Goal: Task Accomplishment & Management: Manage account settings

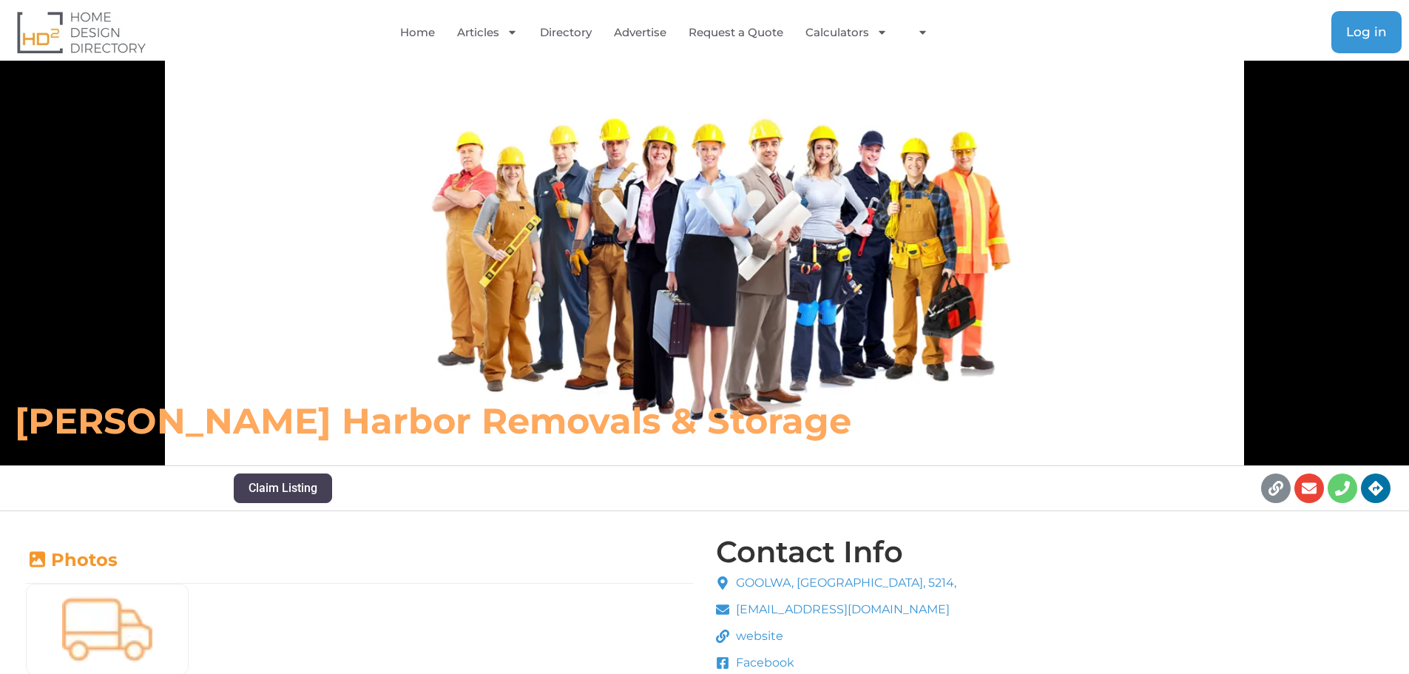
click at [1371, 48] on link "Log in" at bounding box center [1366, 32] width 70 height 42
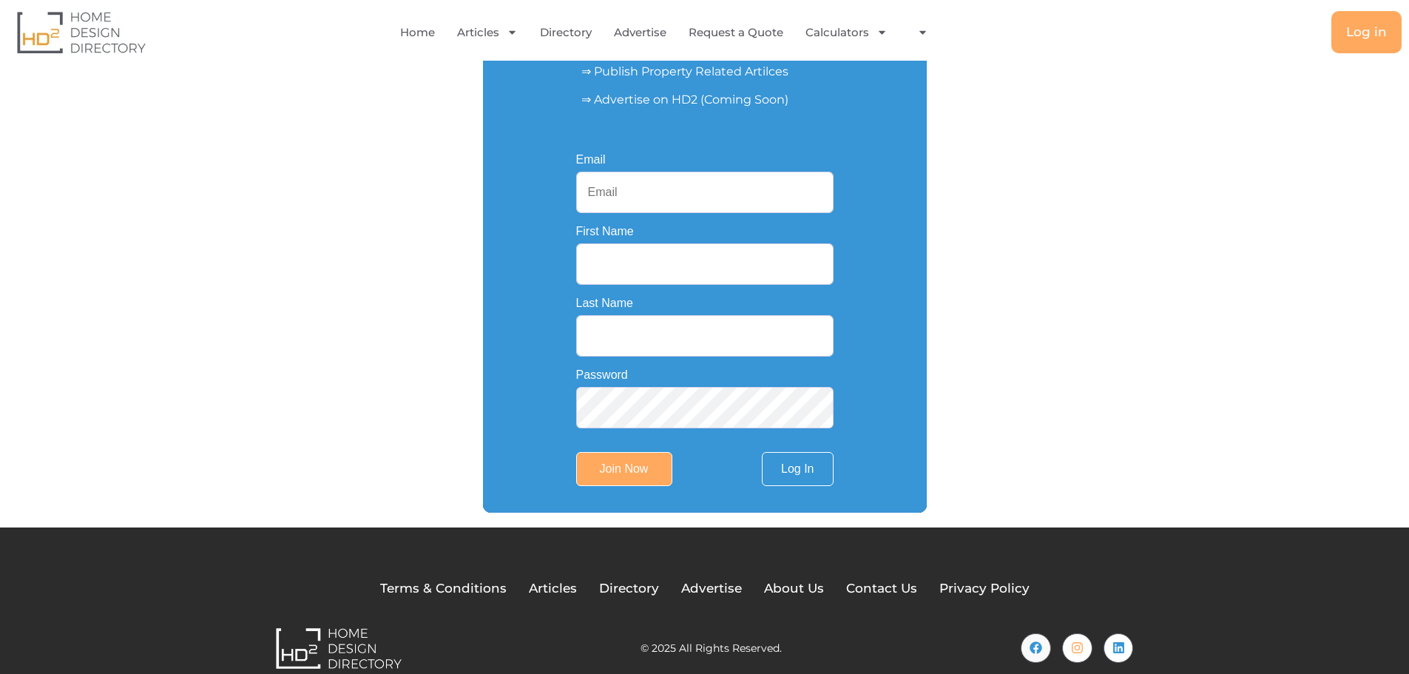
scroll to position [267, 0]
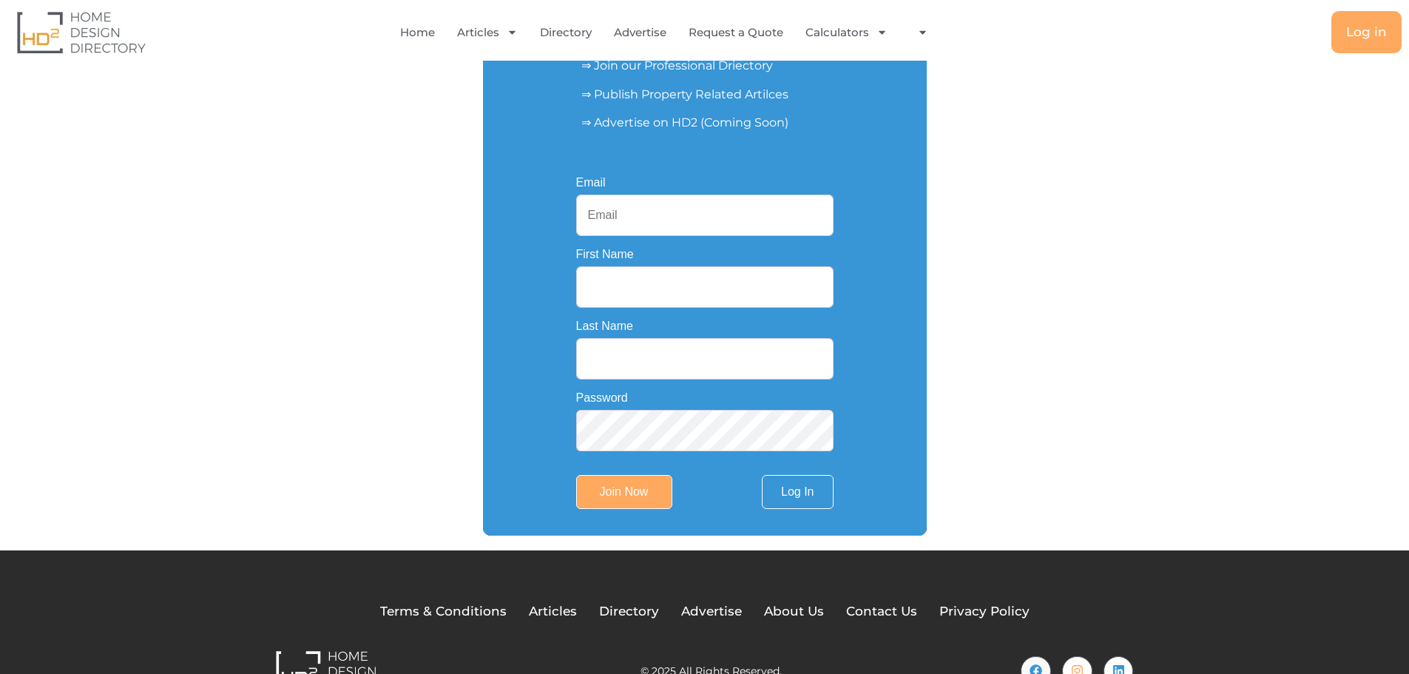
drag, startPoint x: 1419, startPoint y: 67, endPoint x: 1419, endPoint y: 231, distance: 164.9
click at [1408, 231] on html "Skip to content Home Articles Bathroom Renovation Ideas & Services Building Con…" at bounding box center [704, 227] width 1409 height 988
click at [627, 211] on input "Email" at bounding box center [704, 214] width 257 height 41
paste input "aussiemovemasters01@gmail.com"
type input "[EMAIL_ADDRESS][DOMAIN_NAME]"
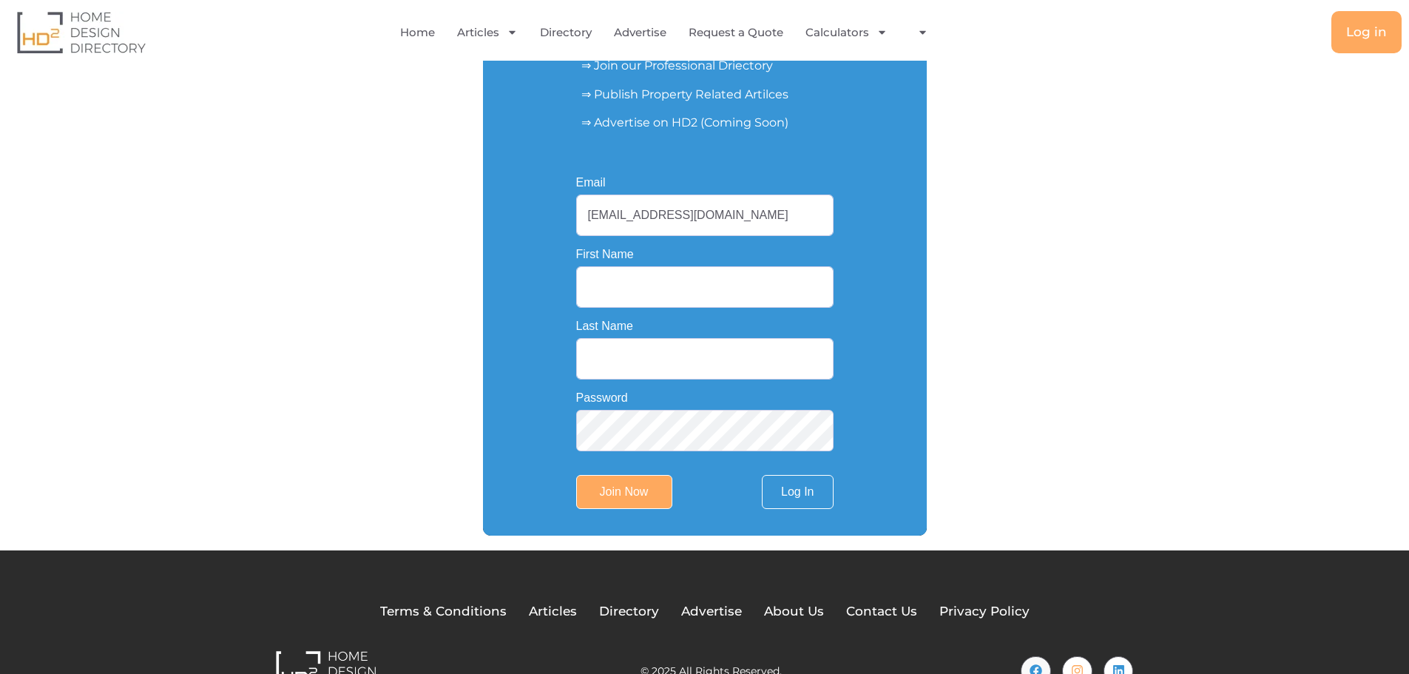
click at [660, 294] on input "First Name" at bounding box center [704, 286] width 257 height 41
type input "Aussie Move"
drag, startPoint x: 643, startPoint y: 366, endPoint x: 643, endPoint y: 374, distance: 8.2
click at [643, 366] on input "Last Name" at bounding box center [704, 358] width 257 height 41
type input "Masters"
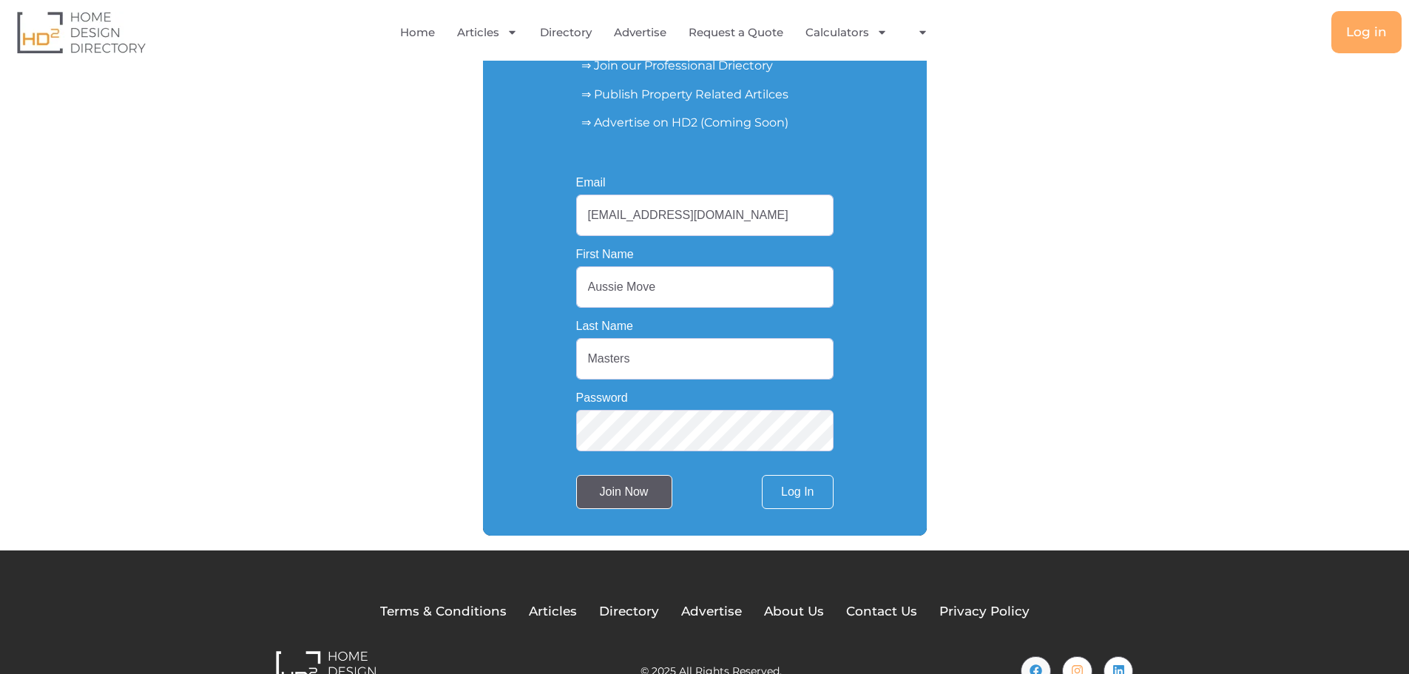
click at [632, 491] on input "Join Now" at bounding box center [624, 492] width 96 height 34
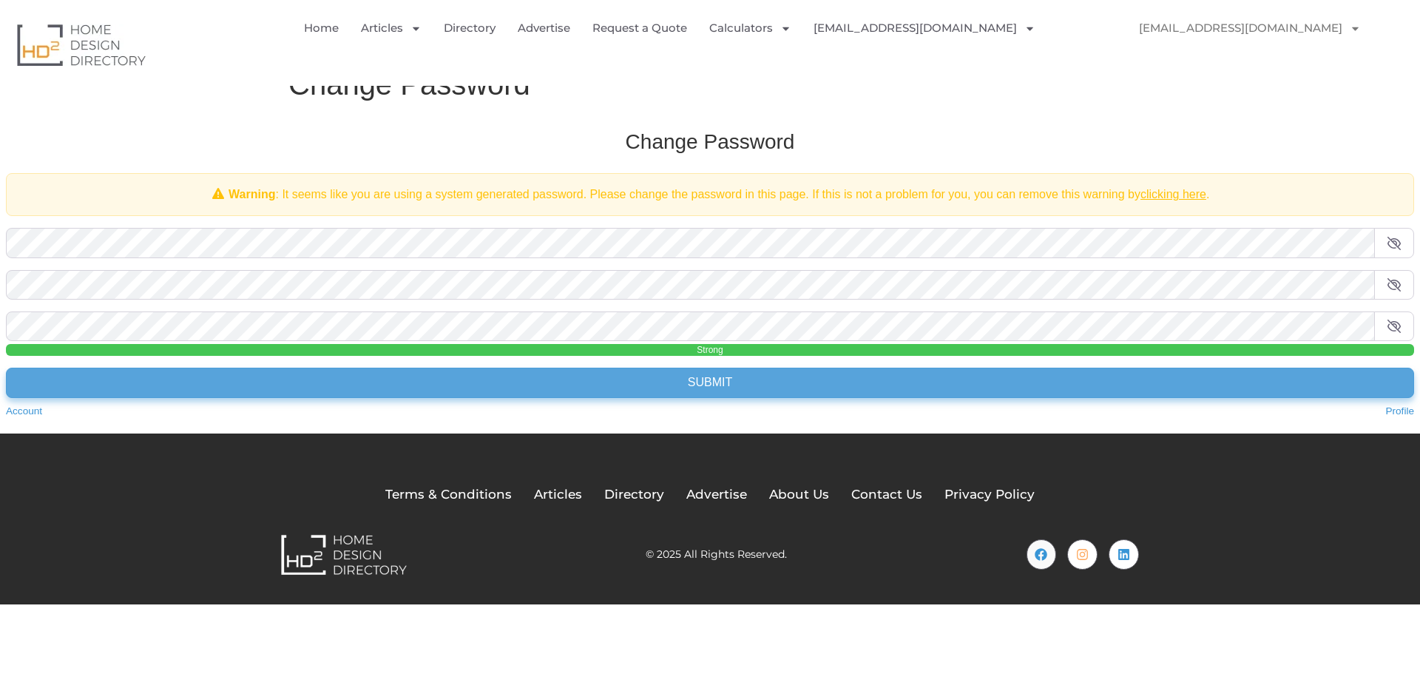
click at [705, 384] on input "Submit" at bounding box center [710, 383] width 1408 height 30
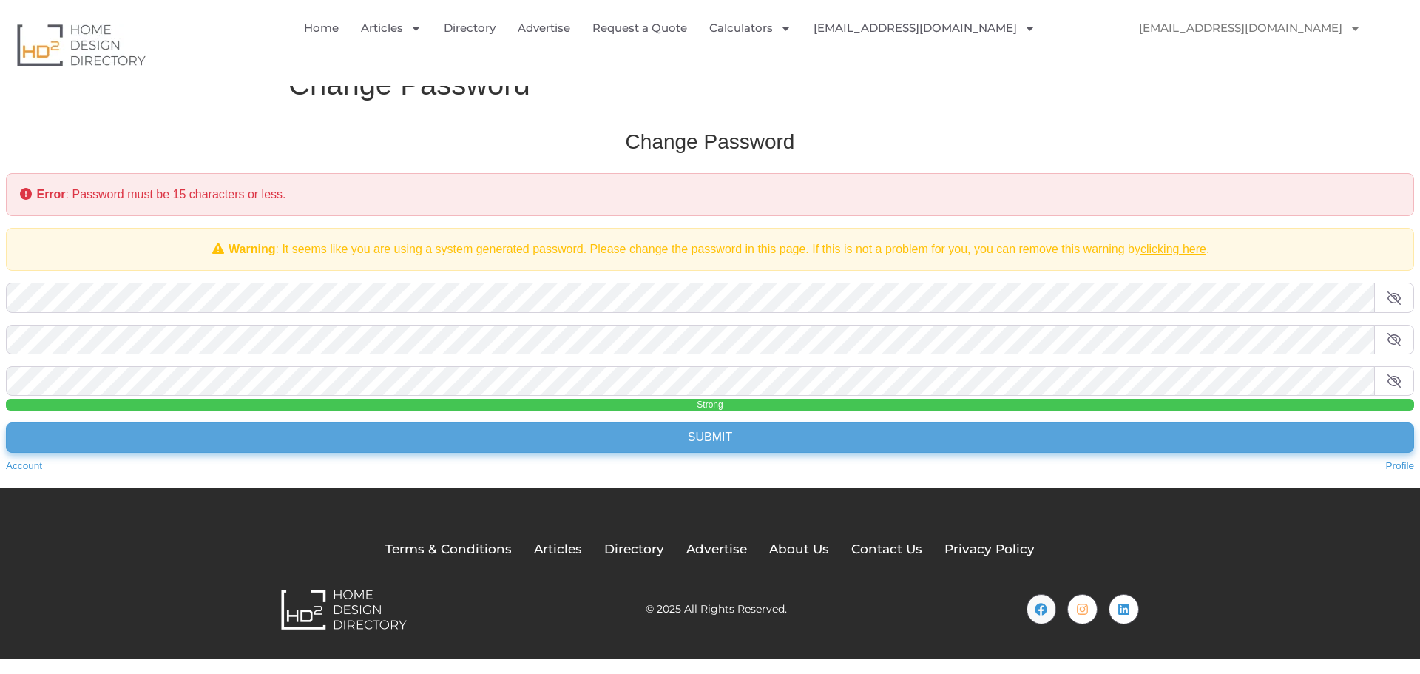
click at [666, 442] on input "Submit" at bounding box center [710, 437] width 1408 height 30
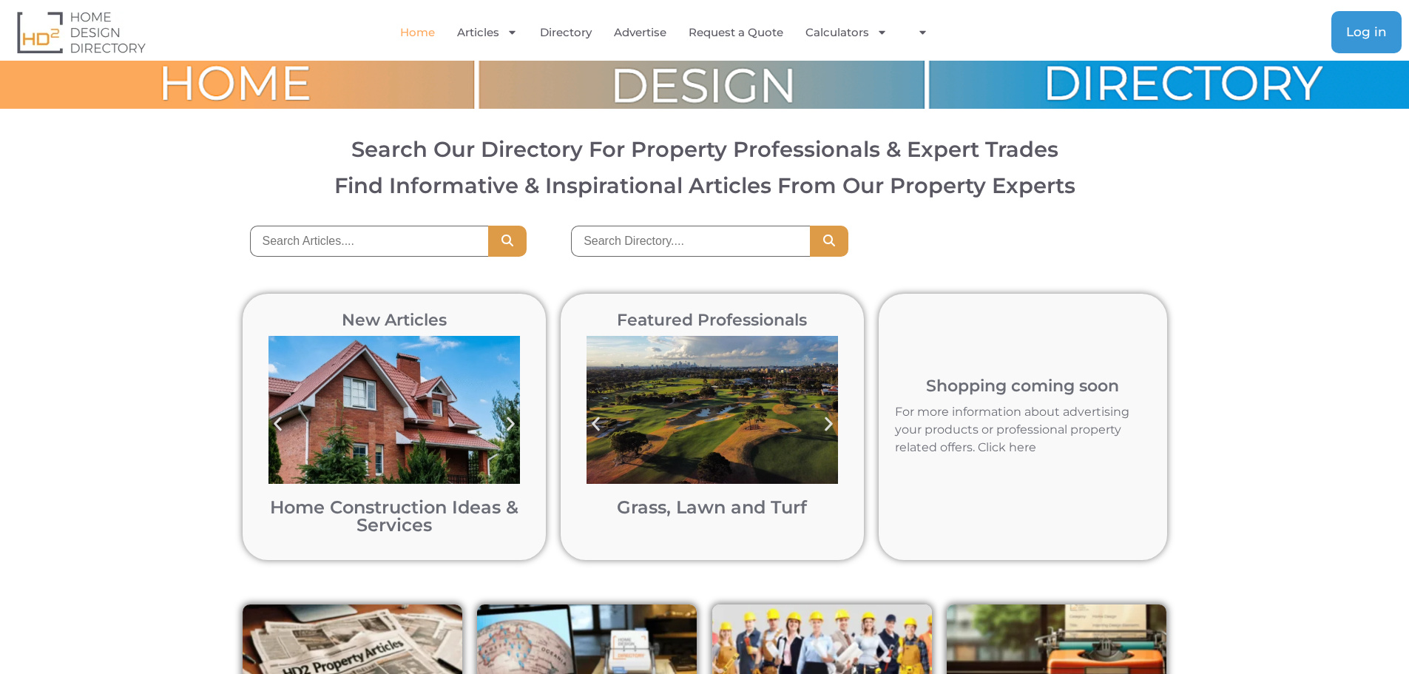
click at [1356, 30] on span "Log in" at bounding box center [1366, 32] width 41 height 13
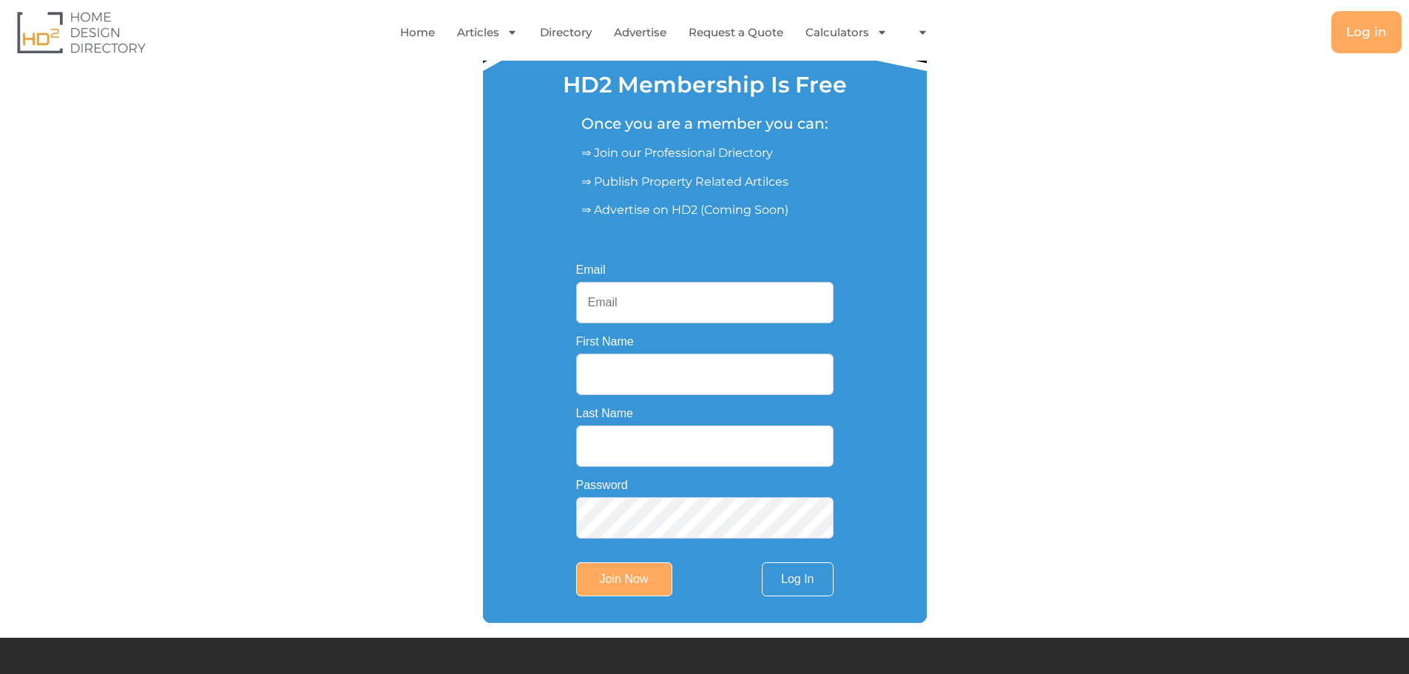
scroll to position [188, 0]
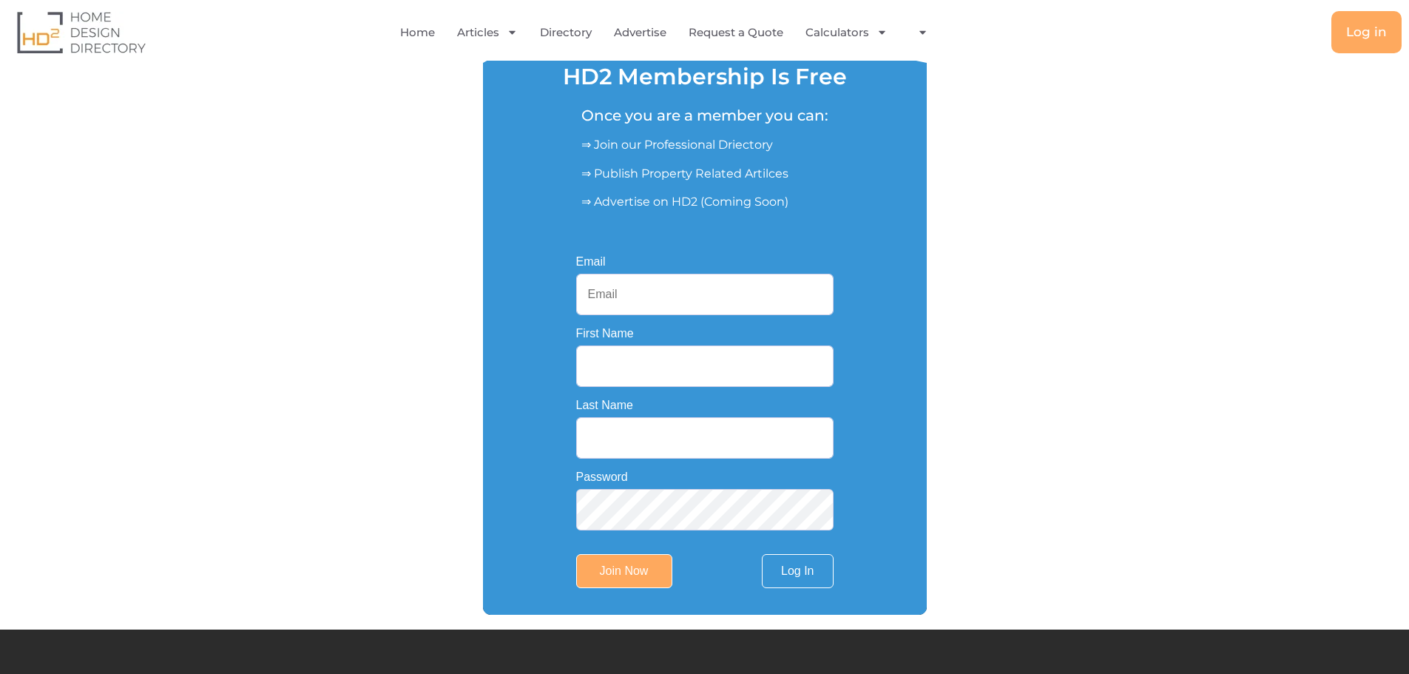
click at [659, 300] on input "Email" at bounding box center [704, 294] width 257 height 41
click at [803, 581] on link "Log In" at bounding box center [797, 571] width 71 height 34
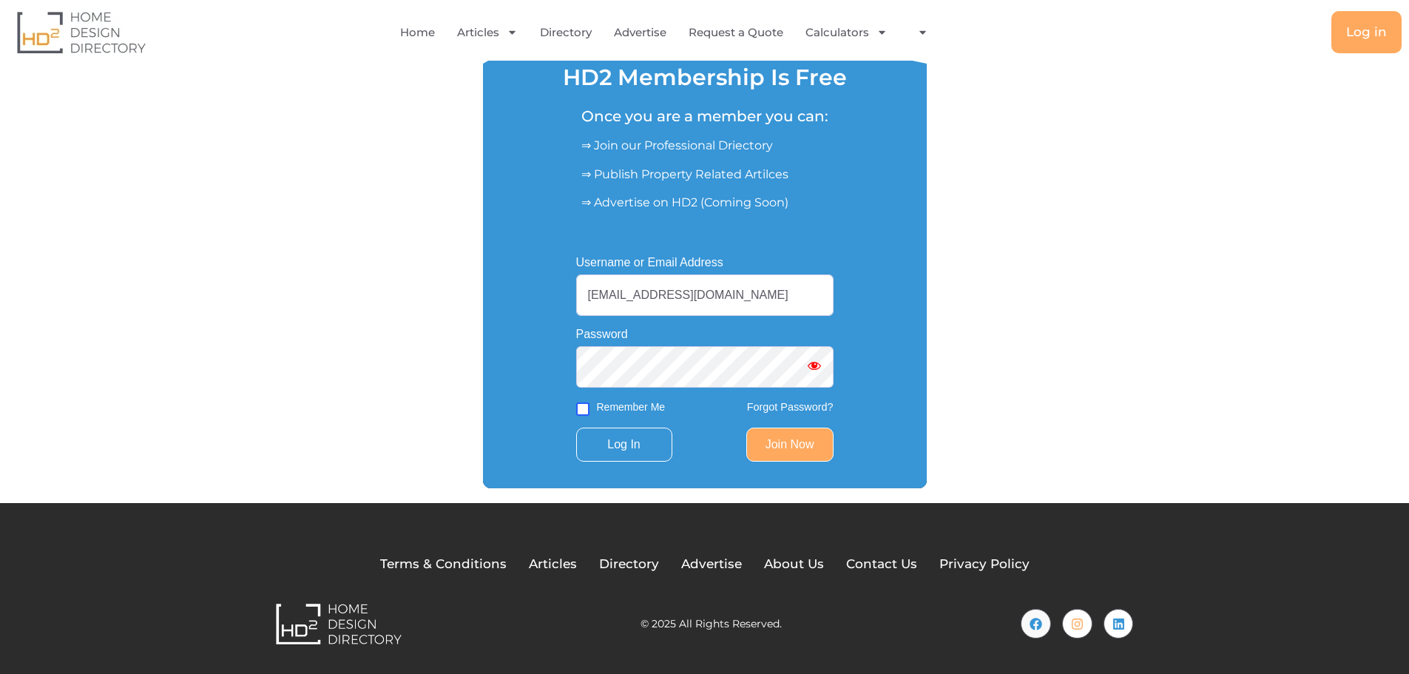
click at [583, 407] on input "Remember Me" at bounding box center [582, 408] width 13 height 13
checkbox input "true"
click at [636, 447] on input "Log In" at bounding box center [624, 444] width 96 height 34
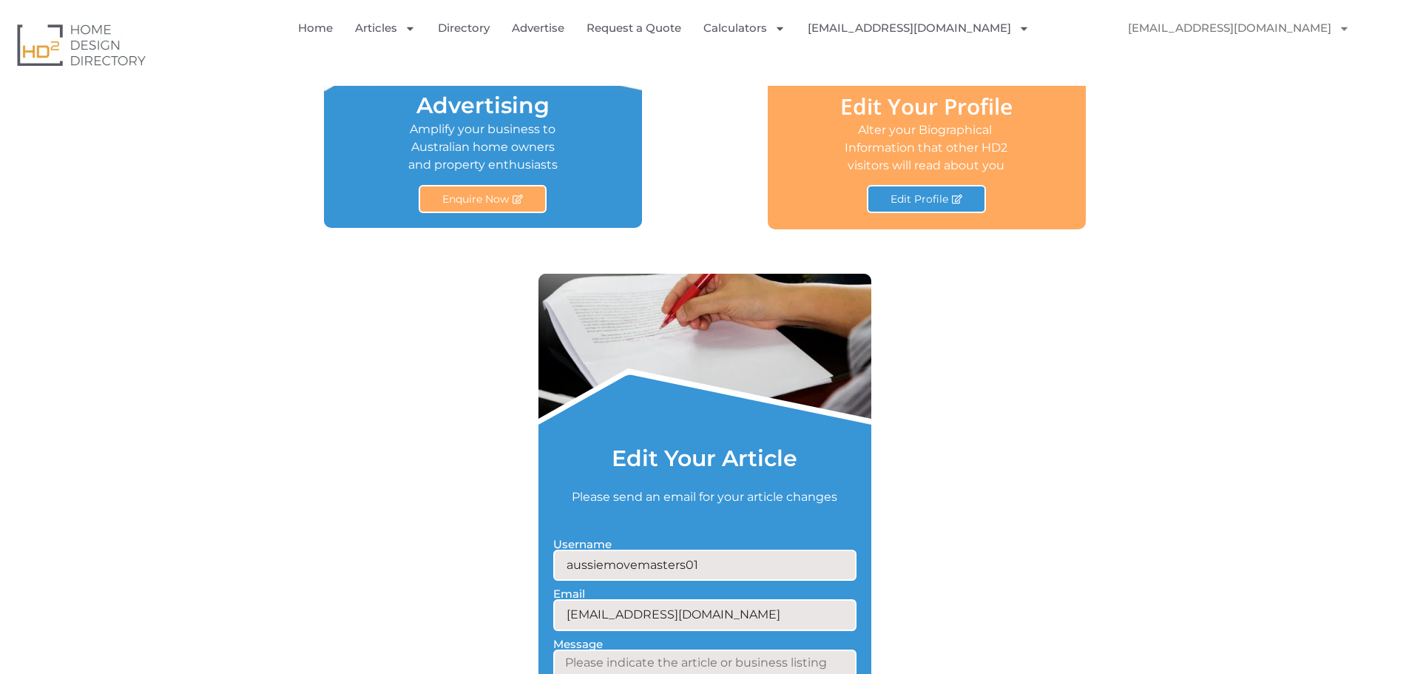
scroll to position [1057, 0]
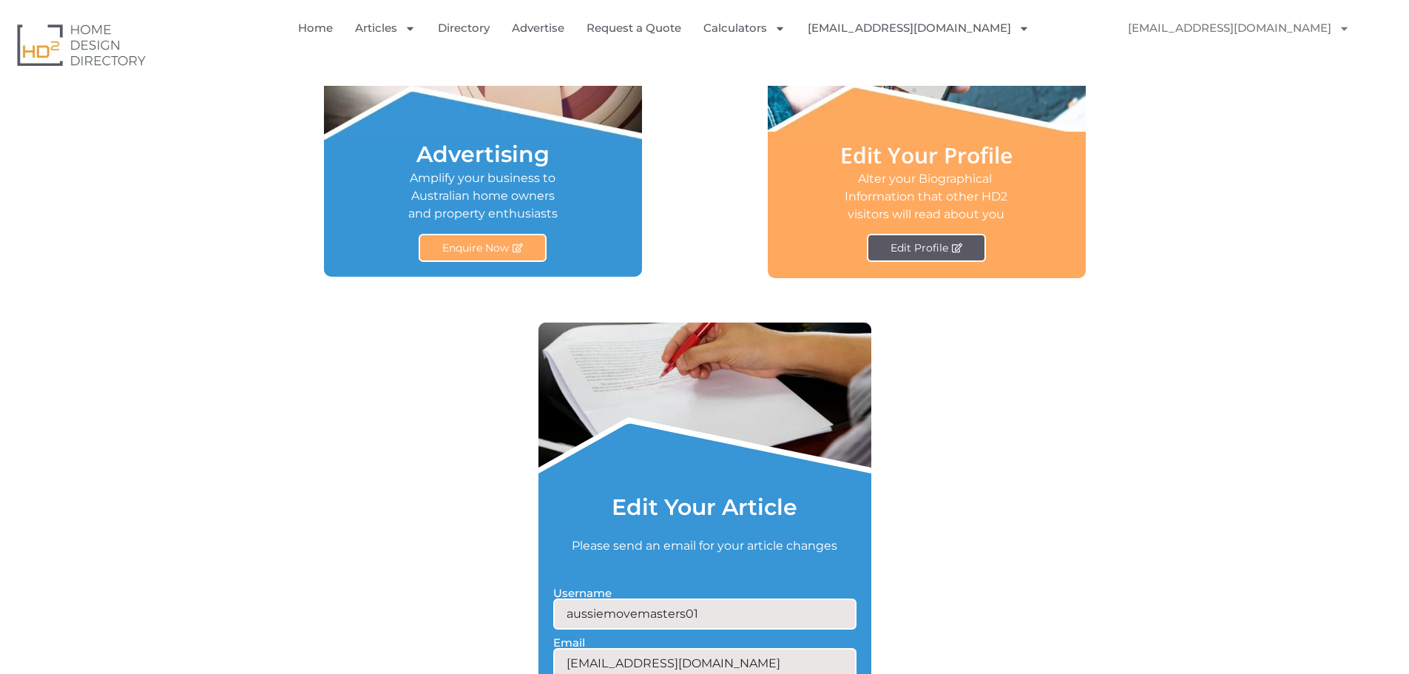
click at [945, 244] on span "Edit Profile" at bounding box center [919, 248] width 58 height 10
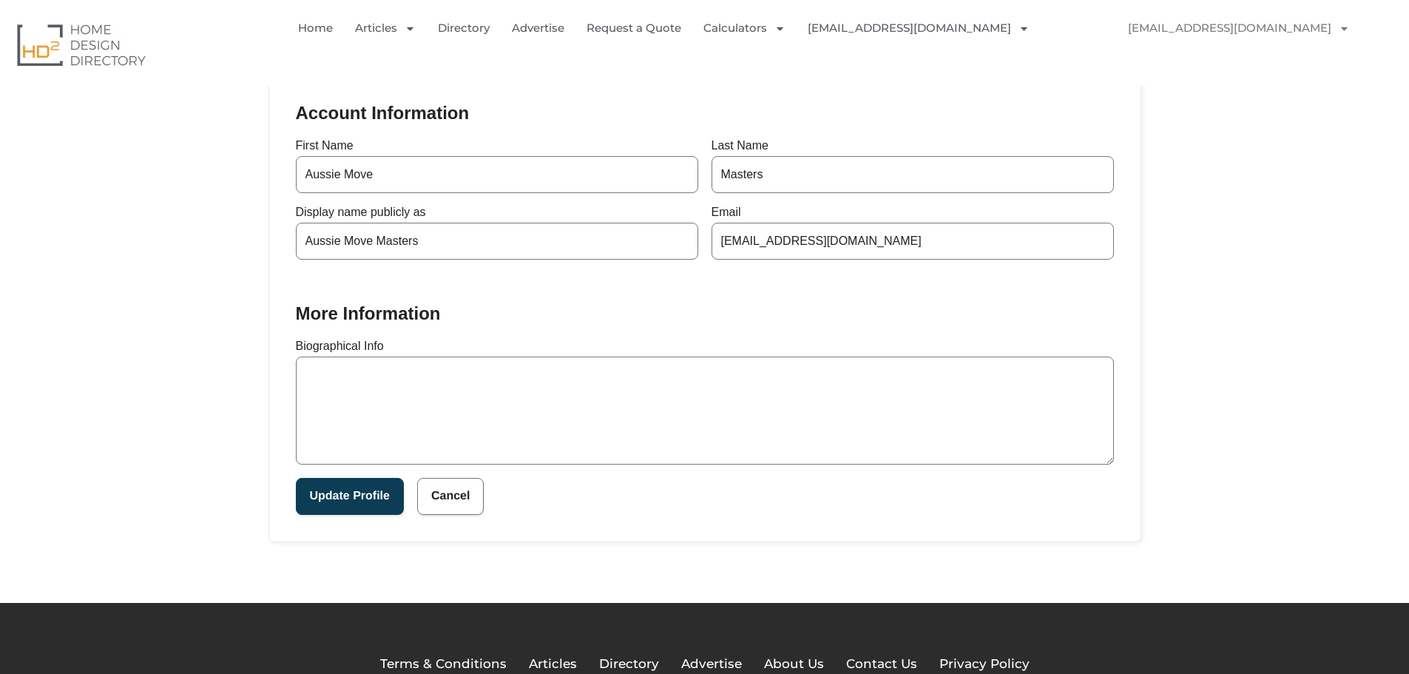
scroll to position [283, 0]
click at [422, 372] on textarea "Biographical Info" at bounding box center [705, 410] width 818 height 108
paste textarea "Welcome to Aussie Move Masters! We specialize in seamless, stress-free relocati…"
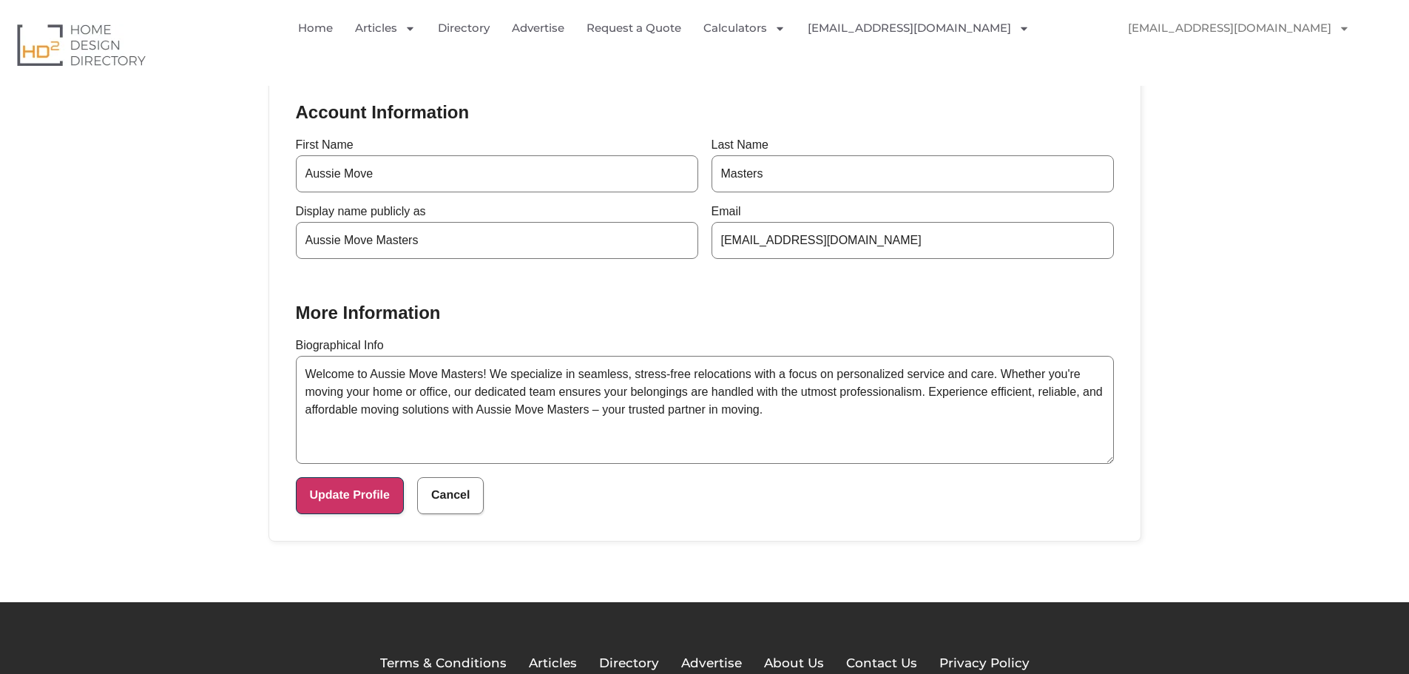
type textarea "Welcome to Aussie Move Masters! We specialize in seamless, stress-free relocati…"
click at [362, 502] on button "Update Profile" at bounding box center [350, 495] width 108 height 37
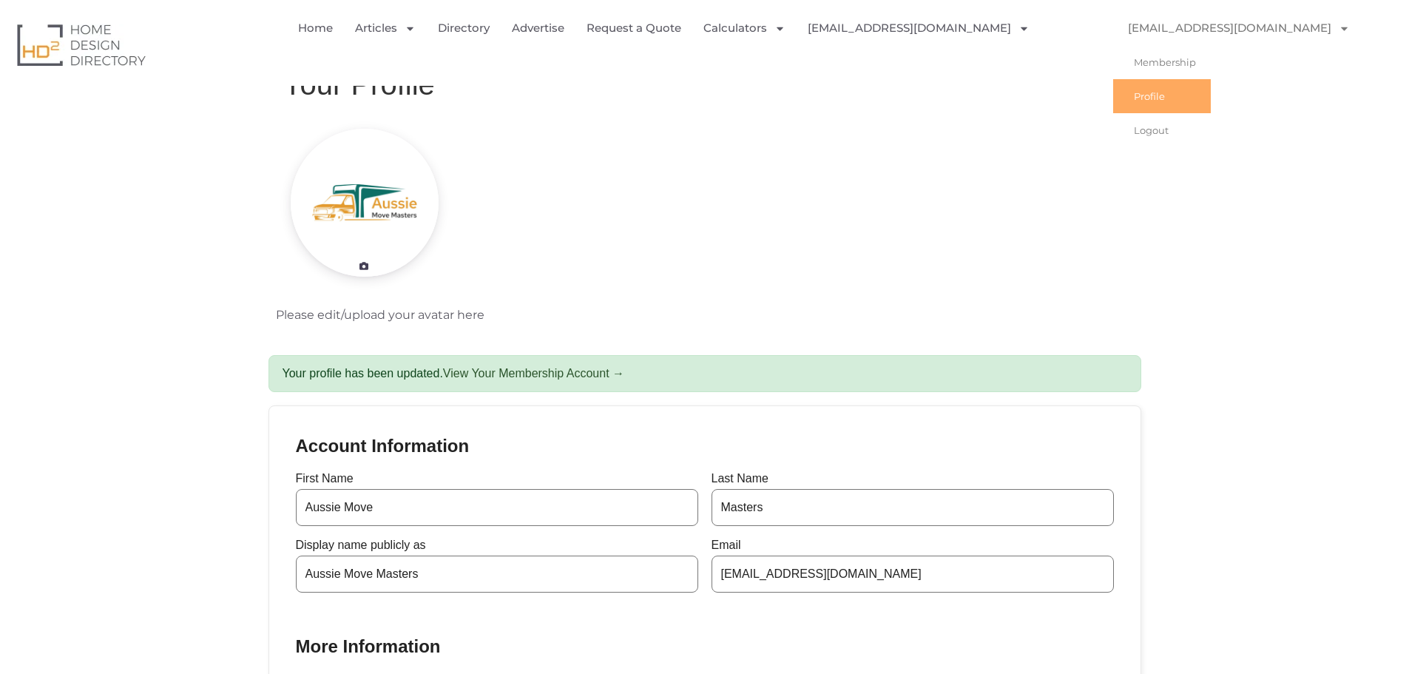
click at [1385, 21] on img "Menu" at bounding box center [1380, 27] width 33 height 33
click at [1164, 94] on link "Profile" at bounding box center [1162, 96] width 98 height 34
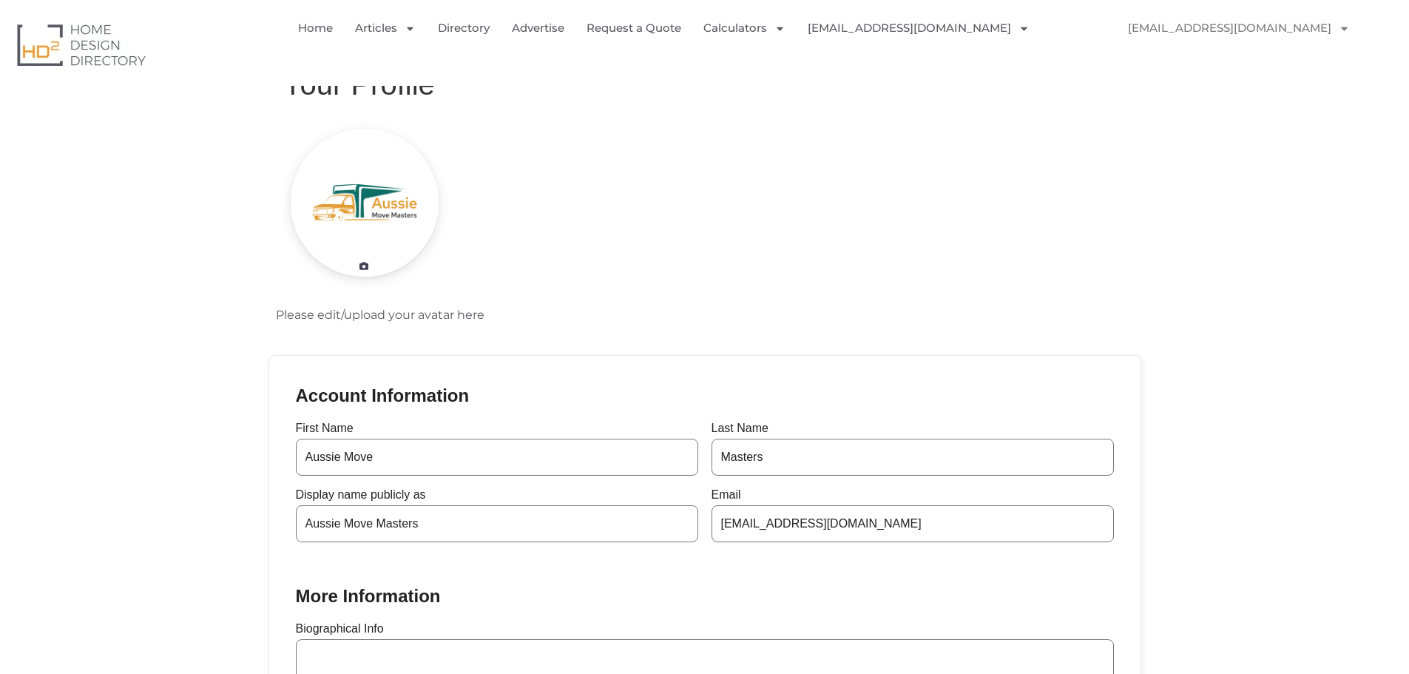
click at [75, 46] on img at bounding box center [81, 45] width 129 height 42
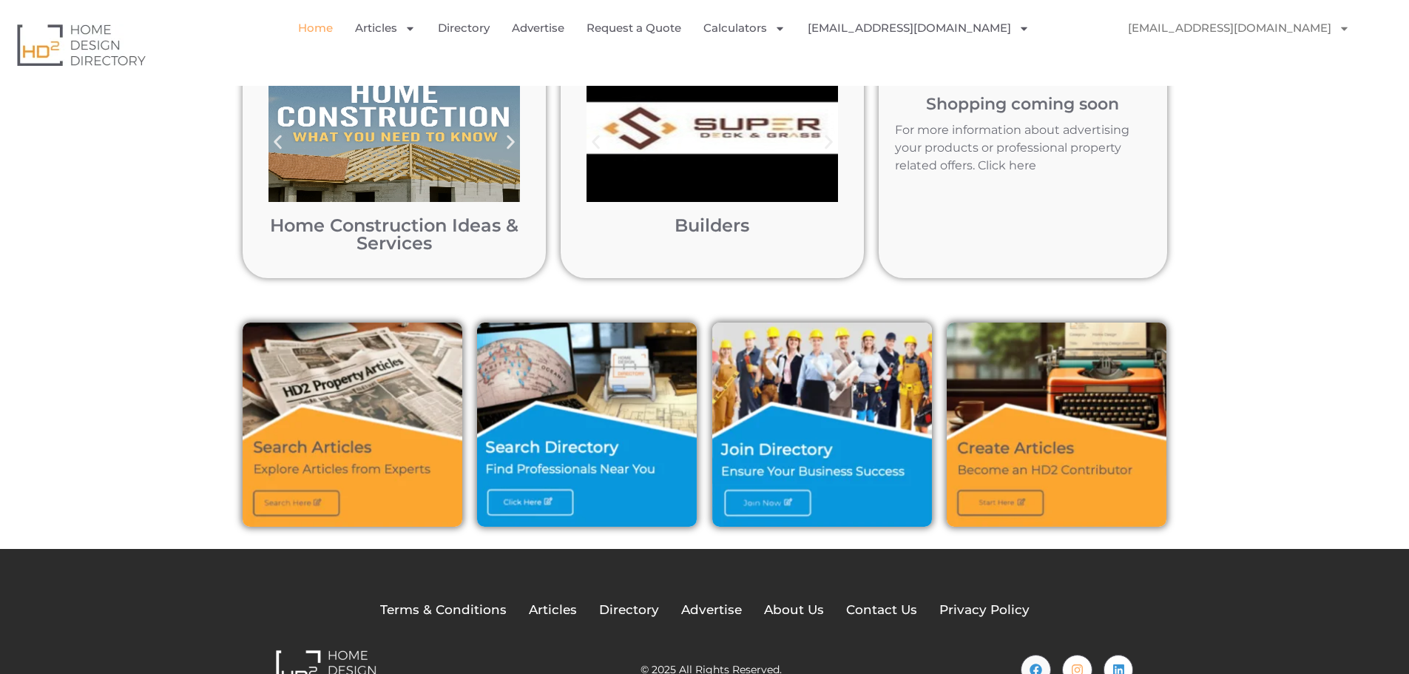
scroll to position [328, 0]
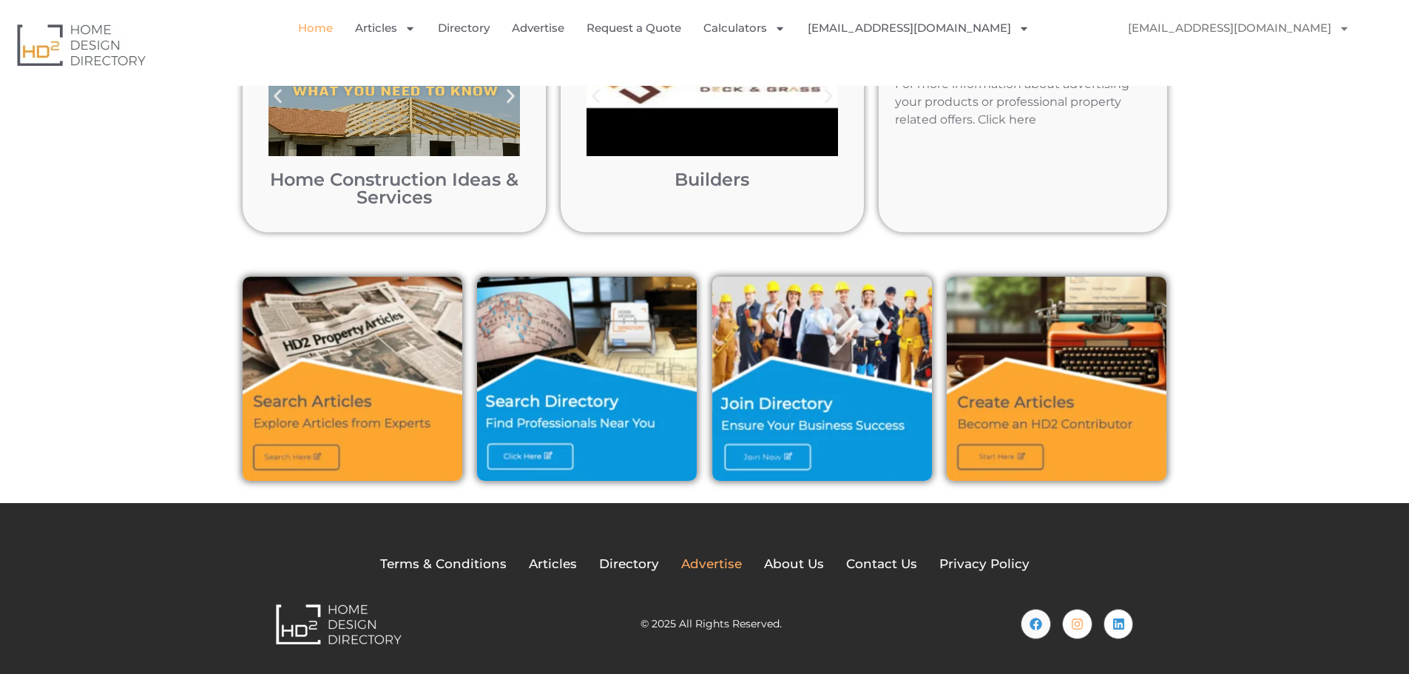
click at [708, 566] on span "Advertise" at bounding box center [711, 564] width 61 height 19
